Goal: Navigation & Orientation: Find specific page/section

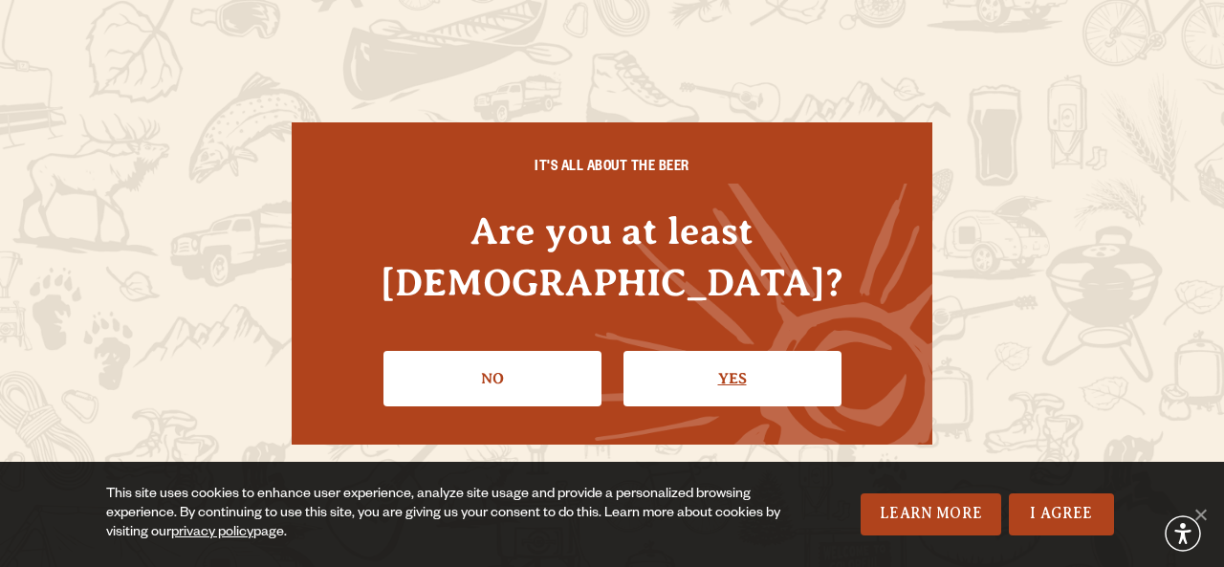
click at [730, 362] on link "Yes" at bounding box center [733, 378] width 218 height 55
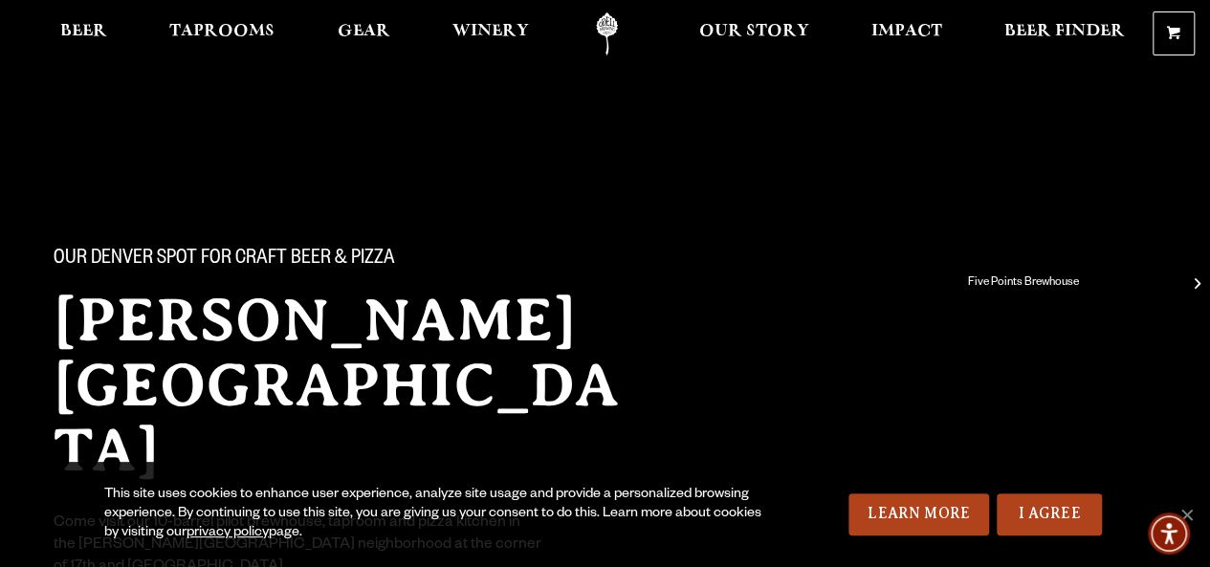
click at [1195, 280] on span at bounding box center [1198, 284] width 6 height 21
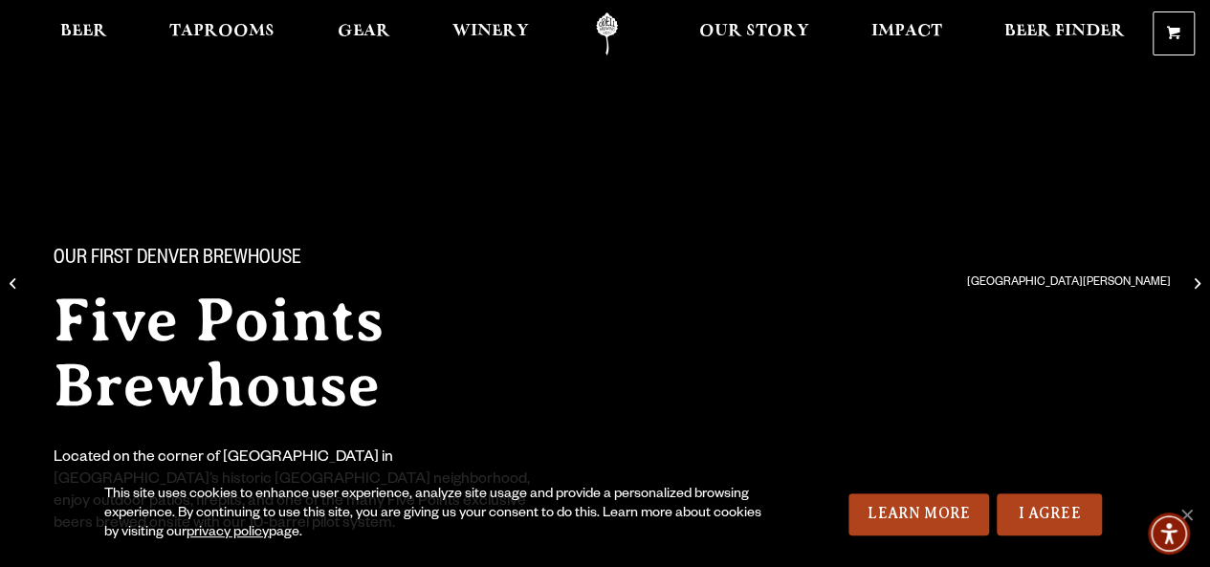
click at [1197, 278] on span at bounding box center [1198, 284] width 6 height 21
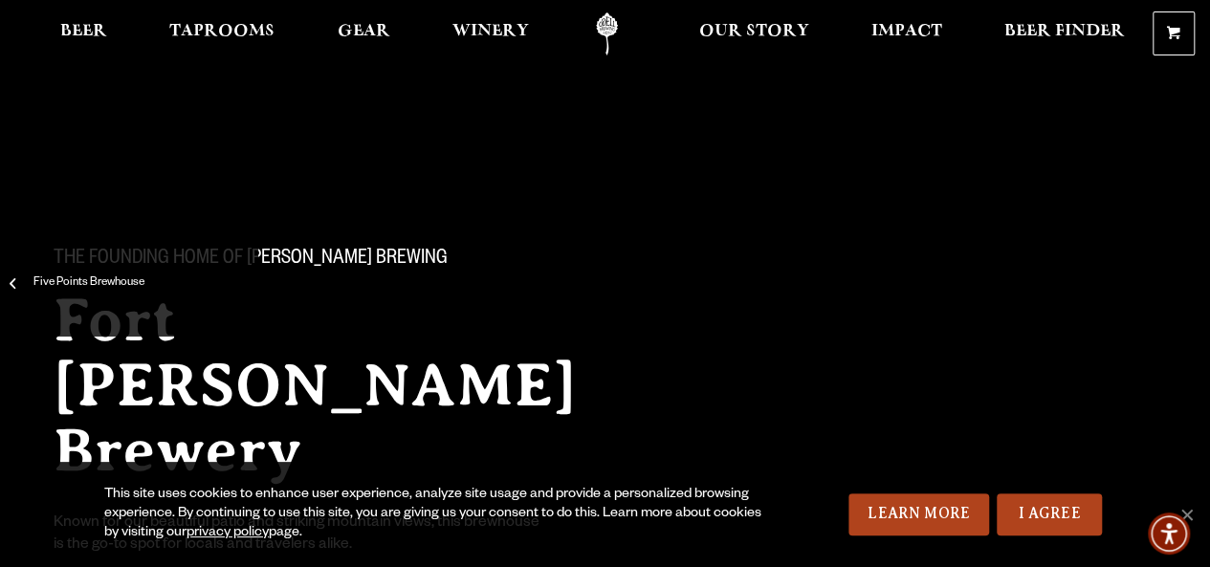
click at [15, 284] on span at bounding box center [13, 284] width 6 height 21
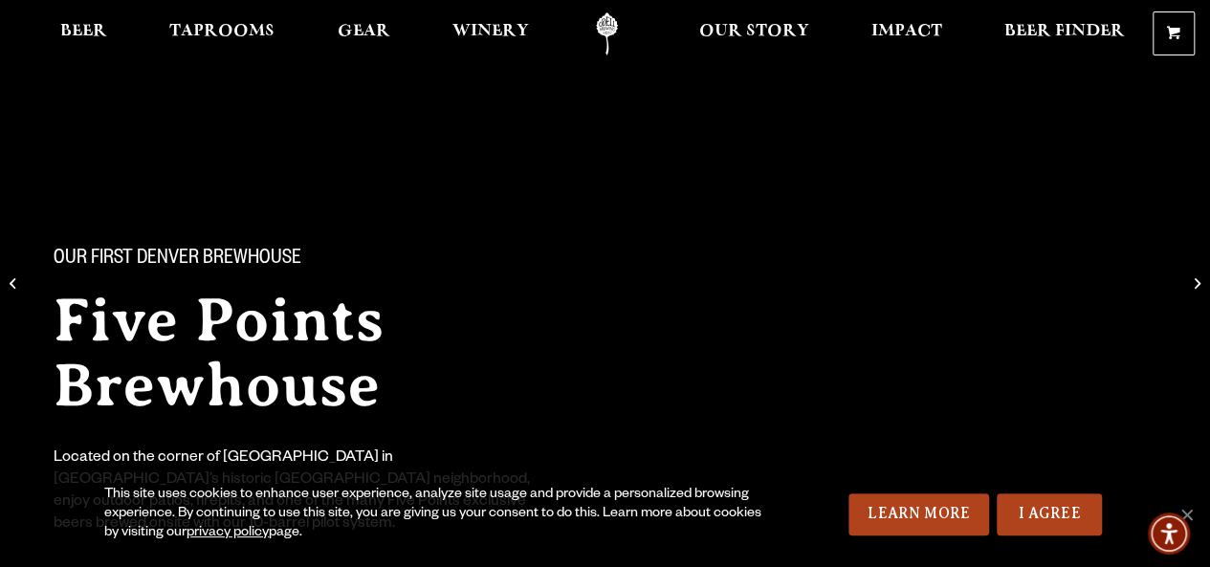
click at [15, 284] on span at bounding box center [13, 284] width 6 height 21
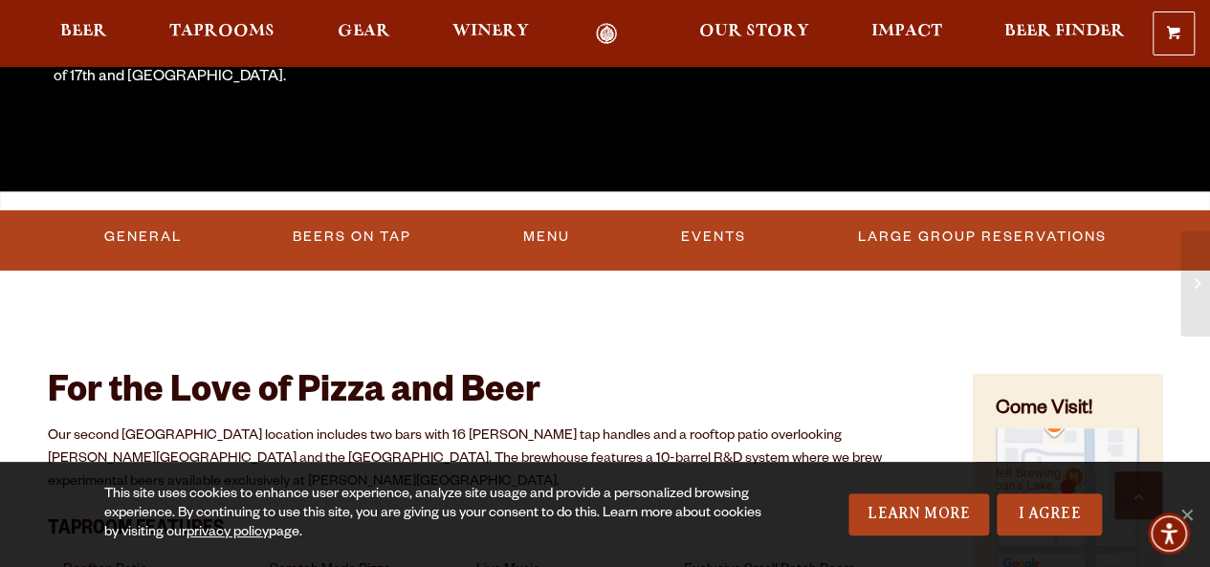
scroll to position [496, 0]
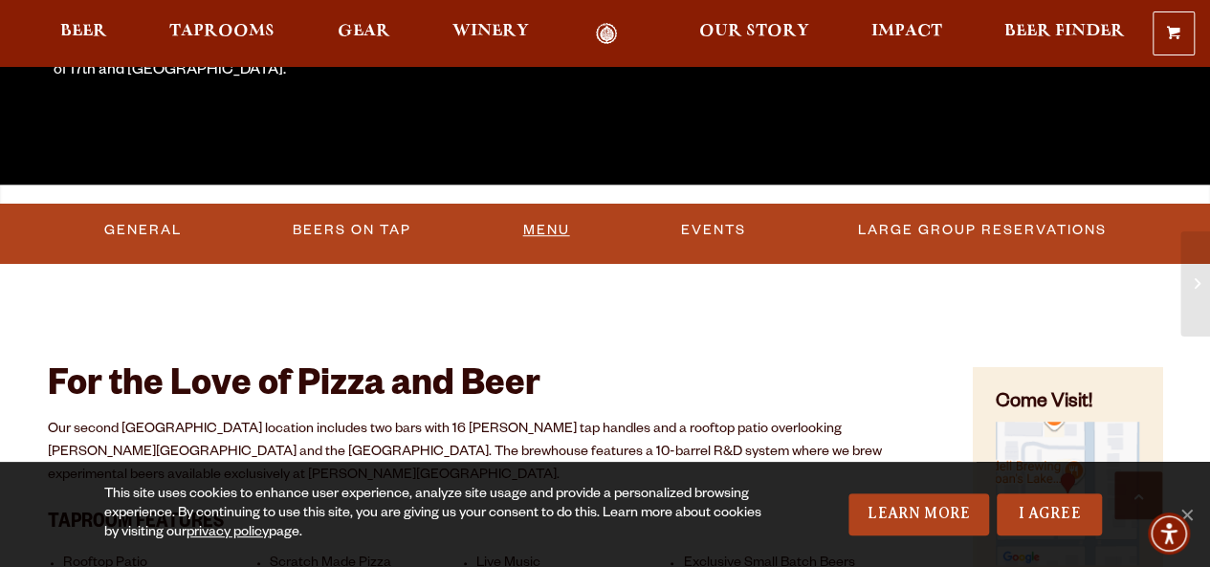
click at [562, 223] on link "Menu" at bounding box center [546, 230] width 62 height 44
